Goal: Find specific page/section: Find specific page/section

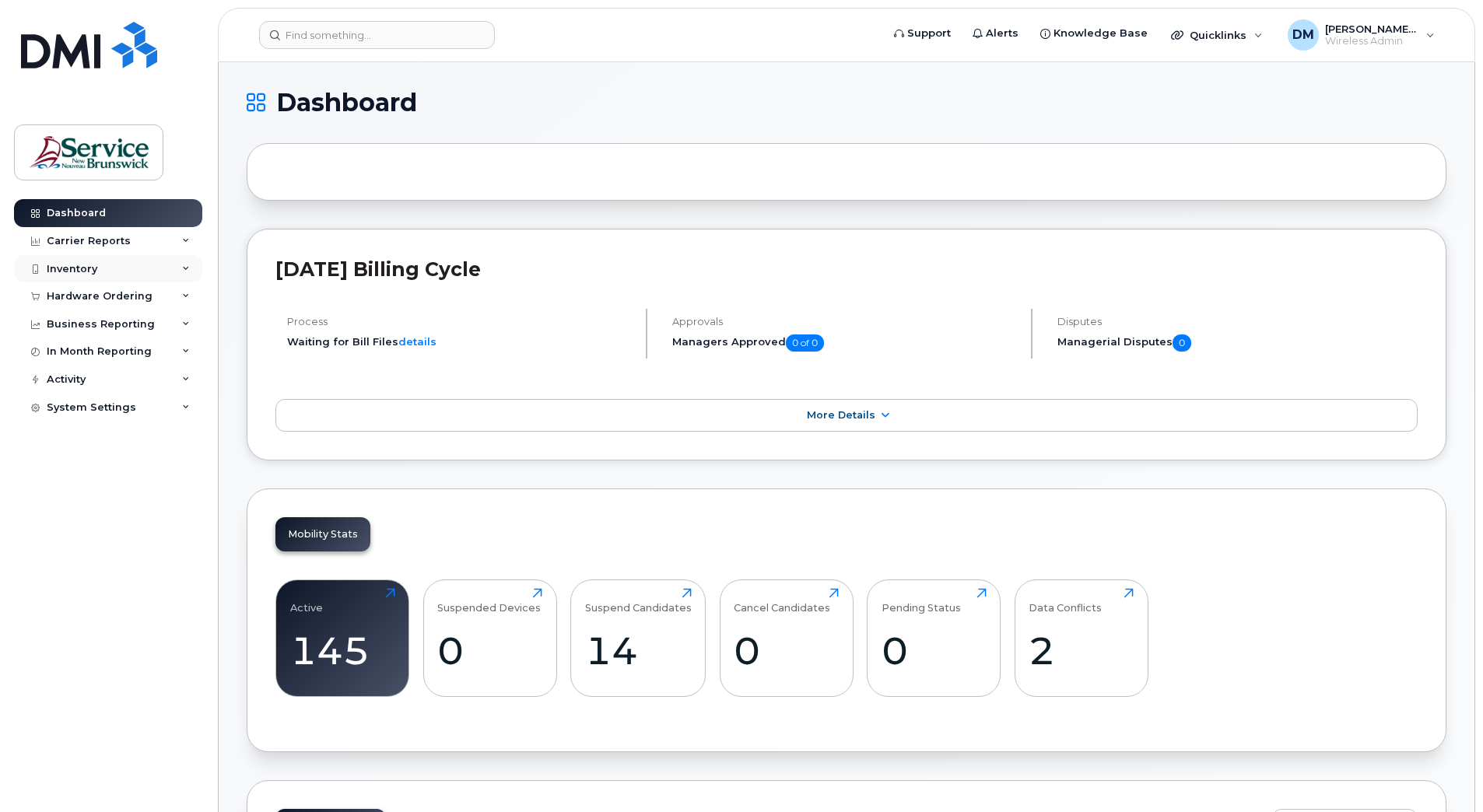
click at [163, 266] on div "Inventory" at bounding box center [108, 268] width 188 height 28
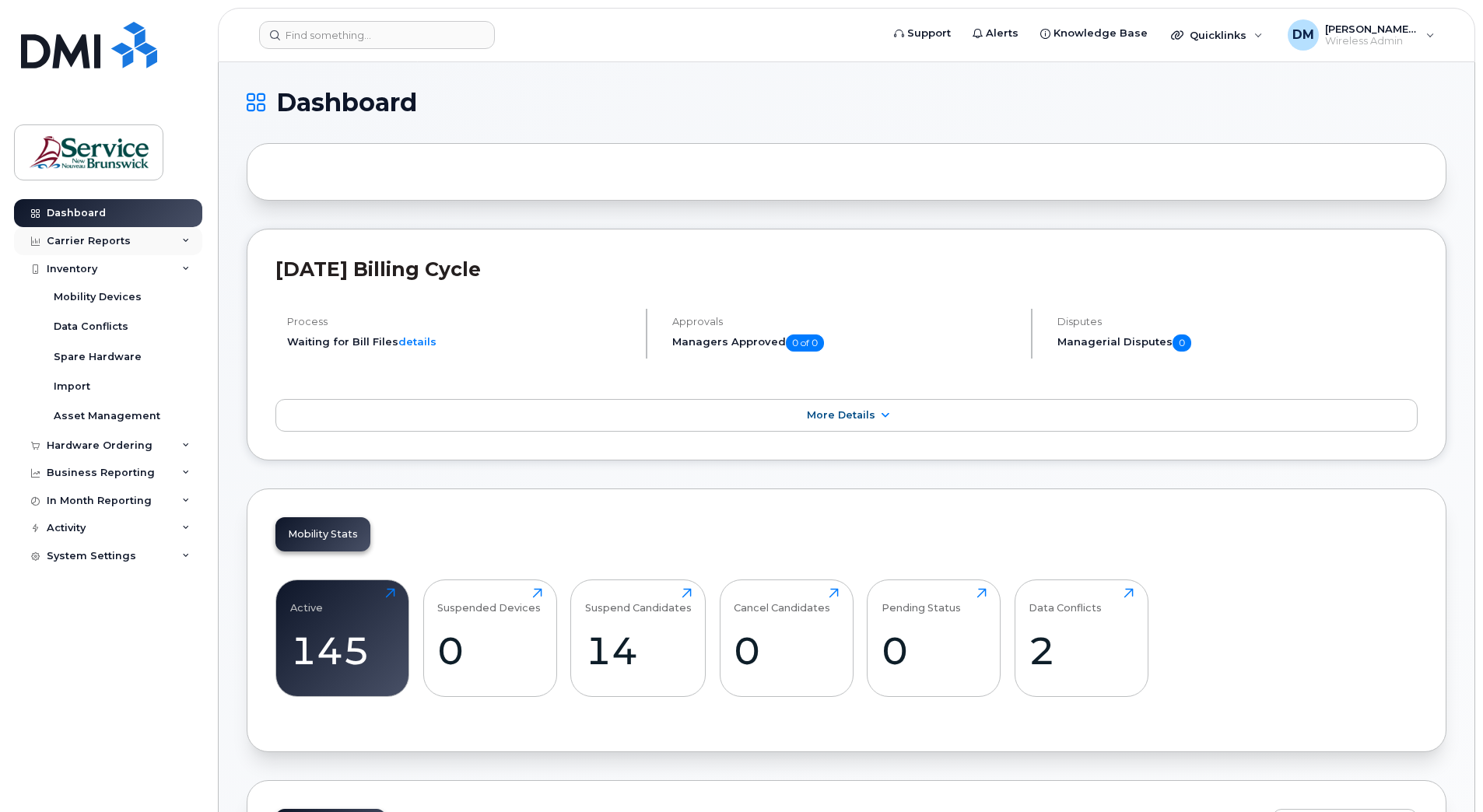
click at [158, 244] on div "Carrier Reports" at bounding box center [108, 240] width 188 height 28
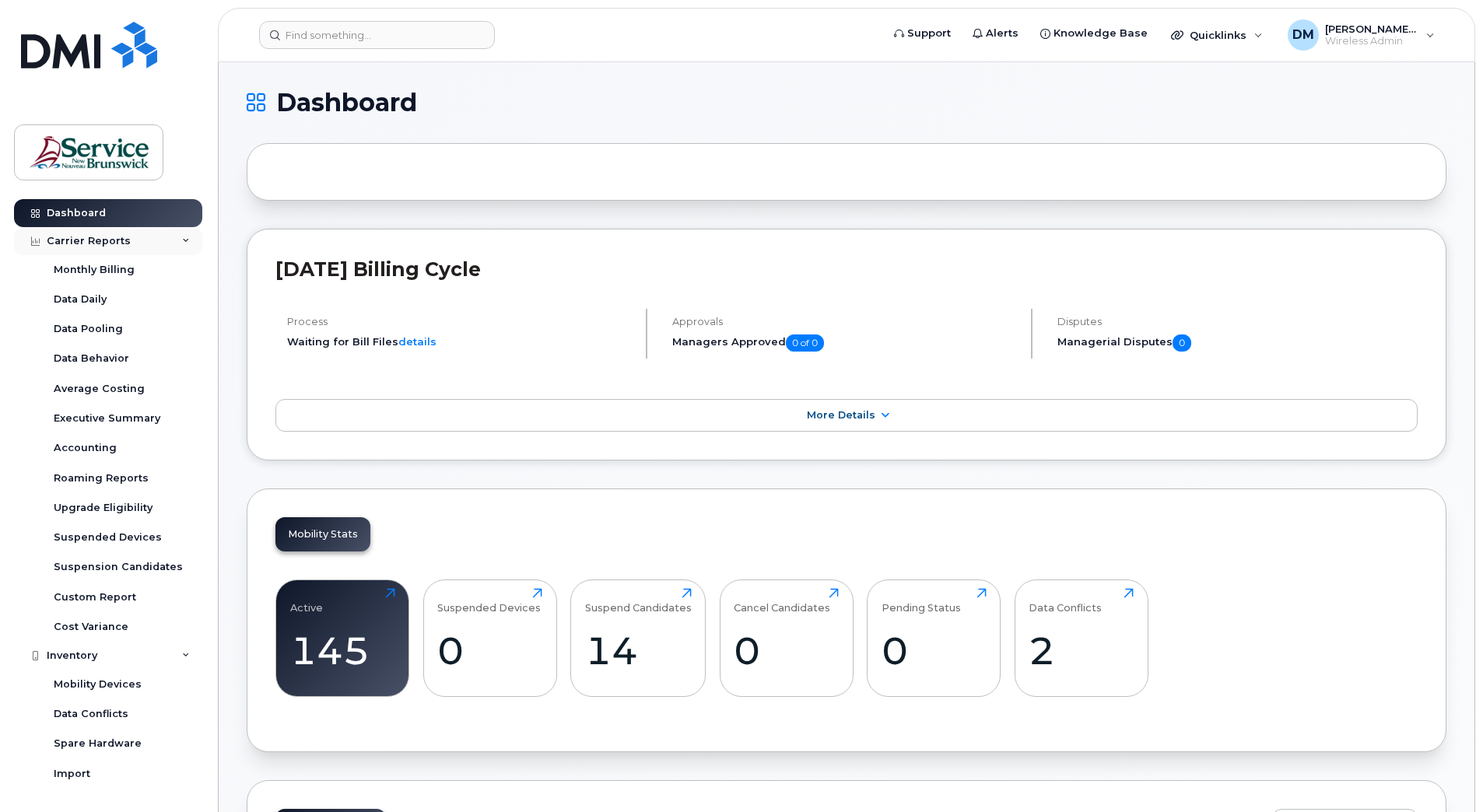
click at [135, 238] on div "Carrier Reports" at bounding box center [108, 240] width 188 height 28
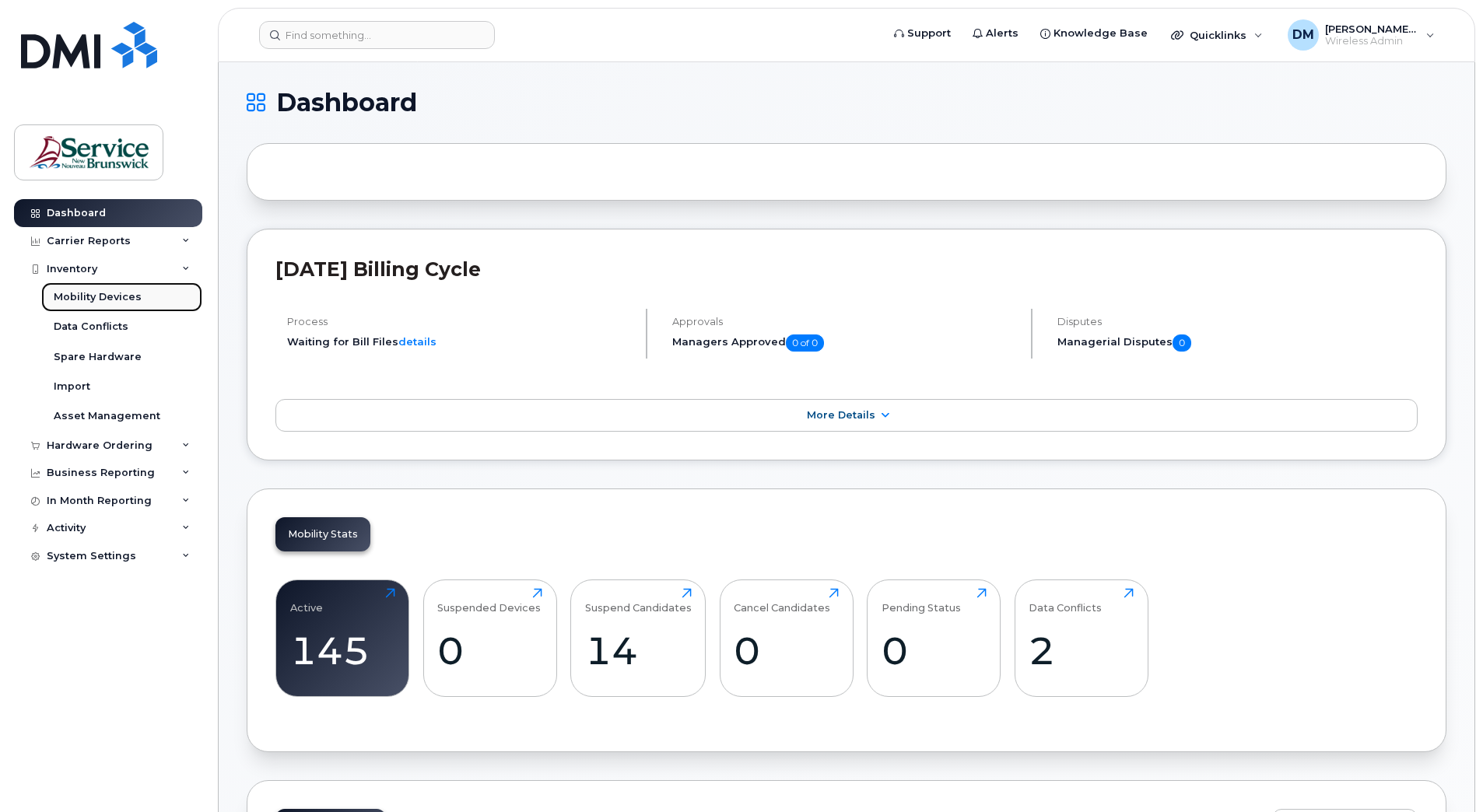
click at [115, 300] on div "Mobility Devices" at bounding box center [97, 297] width 88 height 14
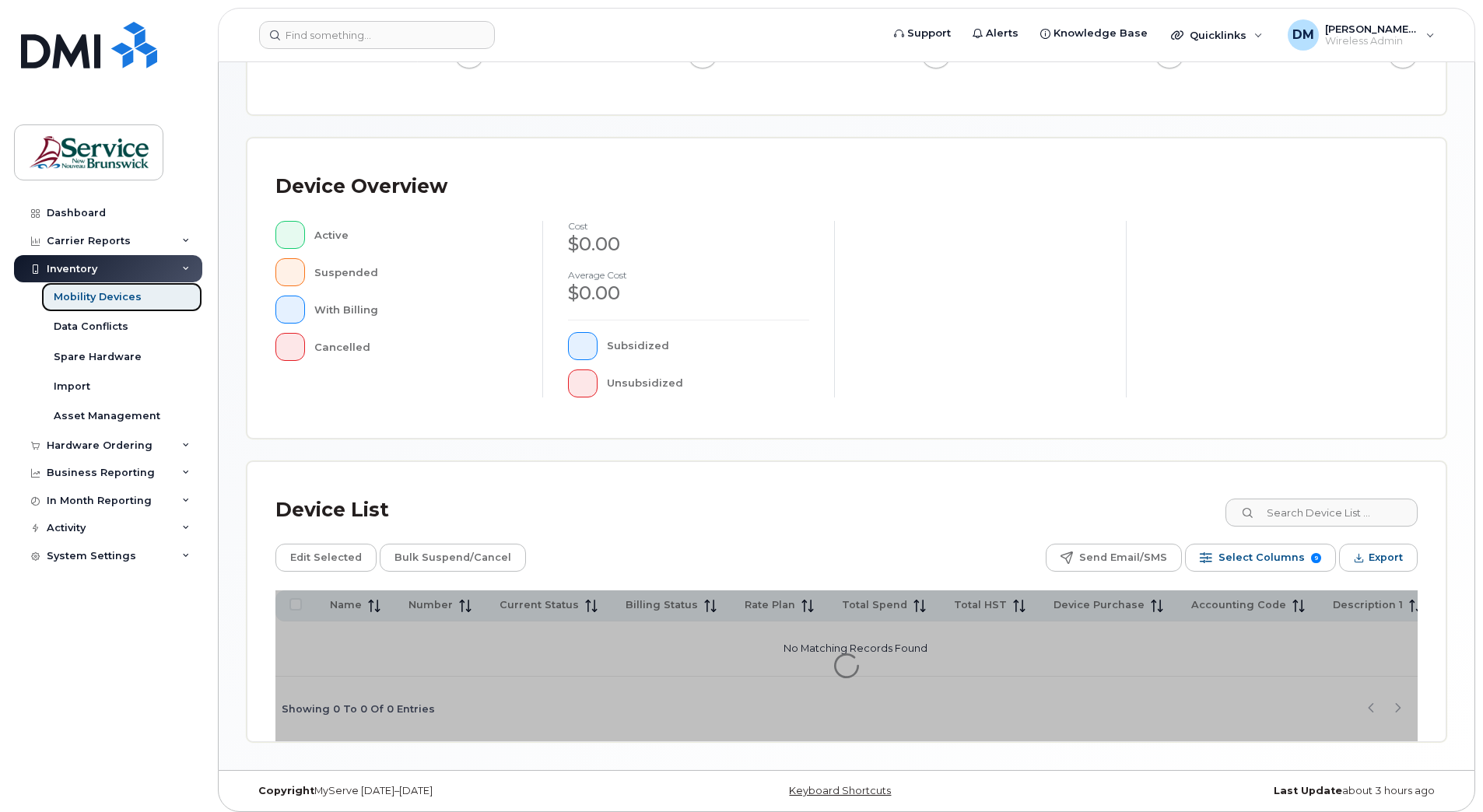
scroll to position [257, 0]
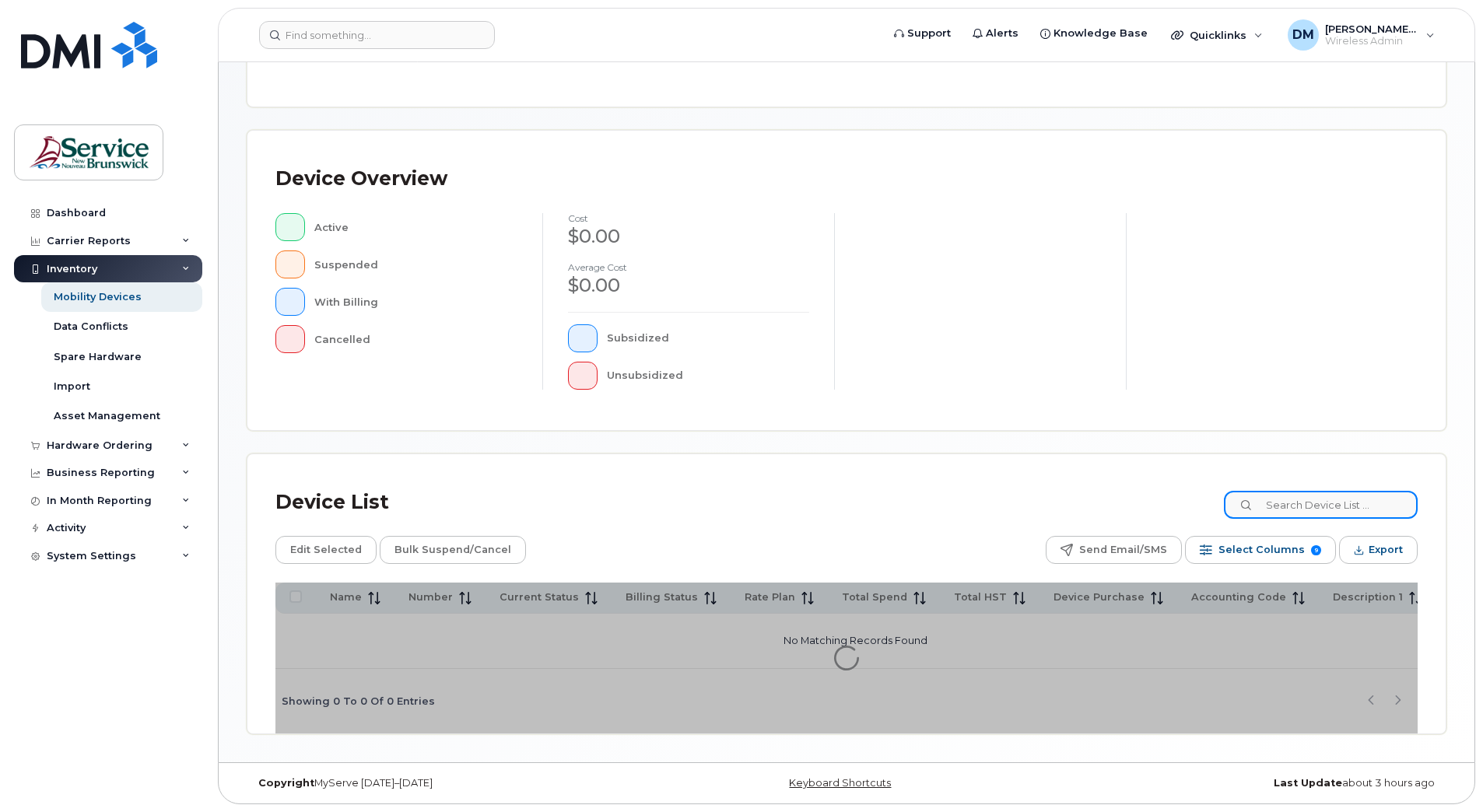
click at [1335, 514] on input at bounding box center [1321, 504] width 194 height 28
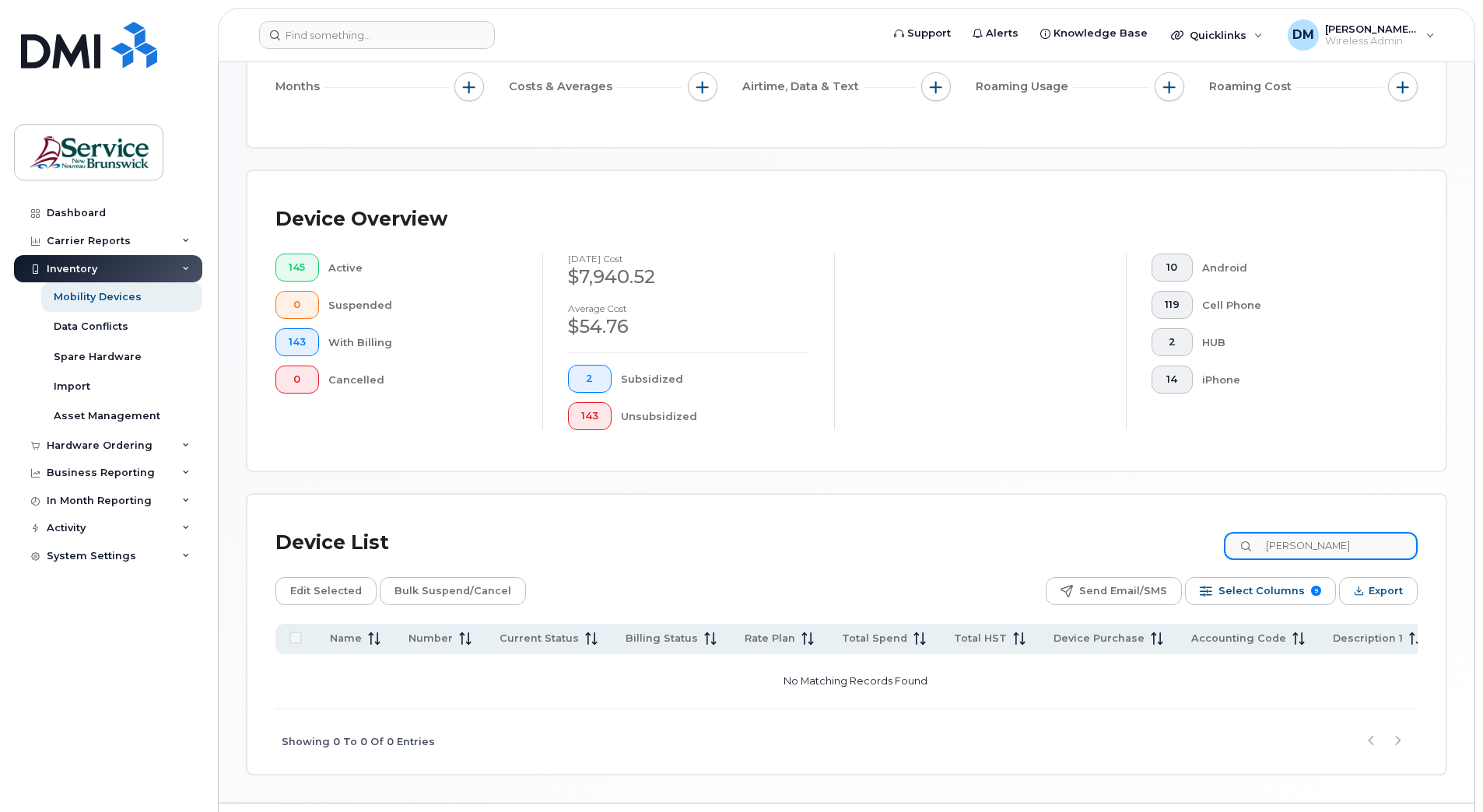
click at [1360, 547] on input "[PERSON_NAME]" at bounding box center [1321, 545] width 194 height 28
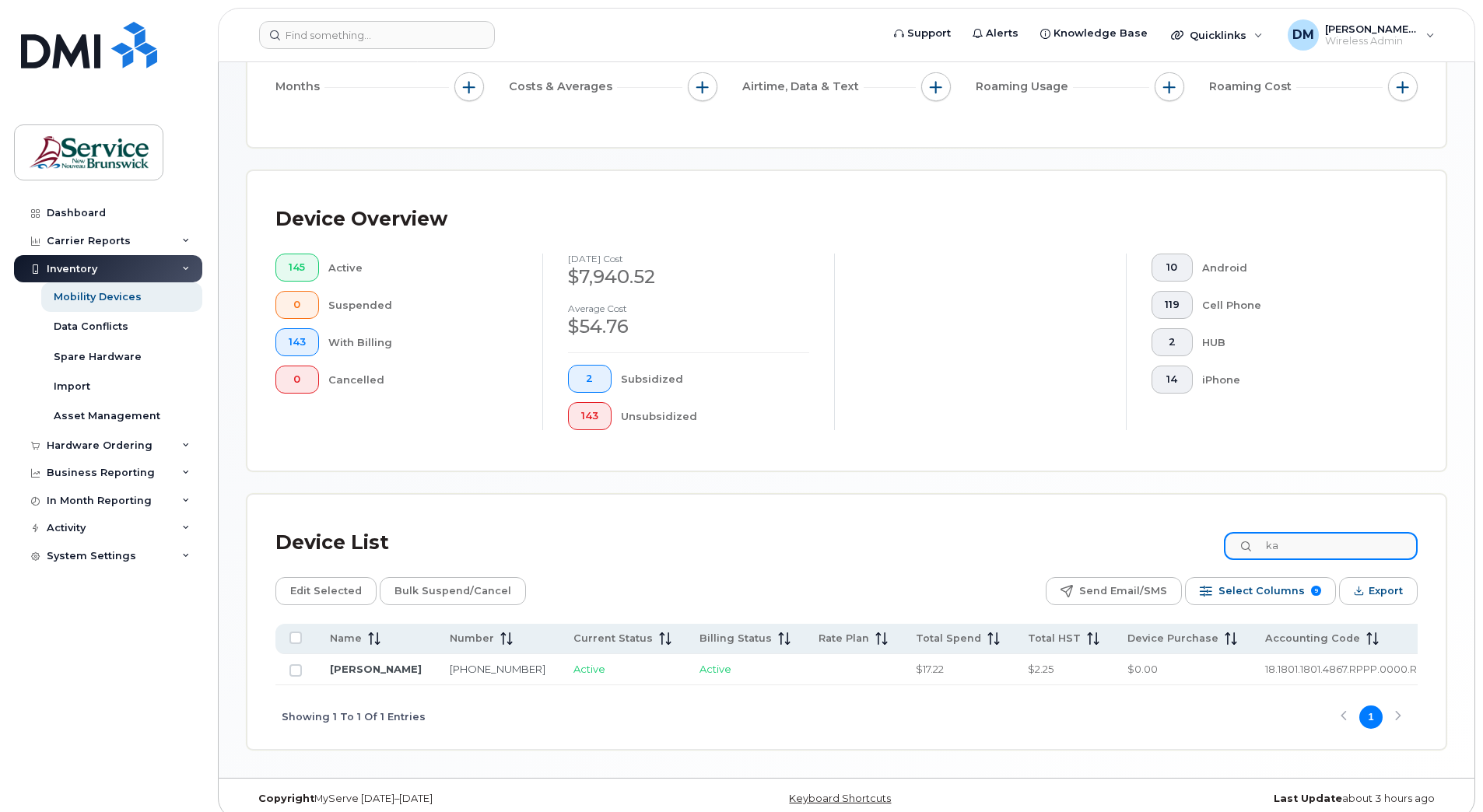
type input "k"
